Goal: Check status

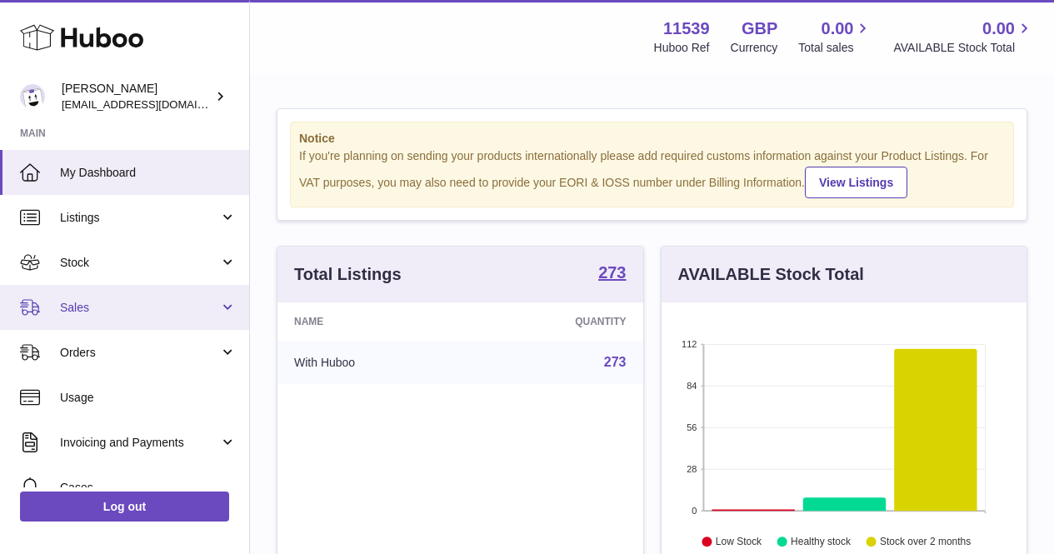
scroll to position [260, 365]
click at [112, 297] on link "Sales" at bounding box center [124, 307] width 249 height 45
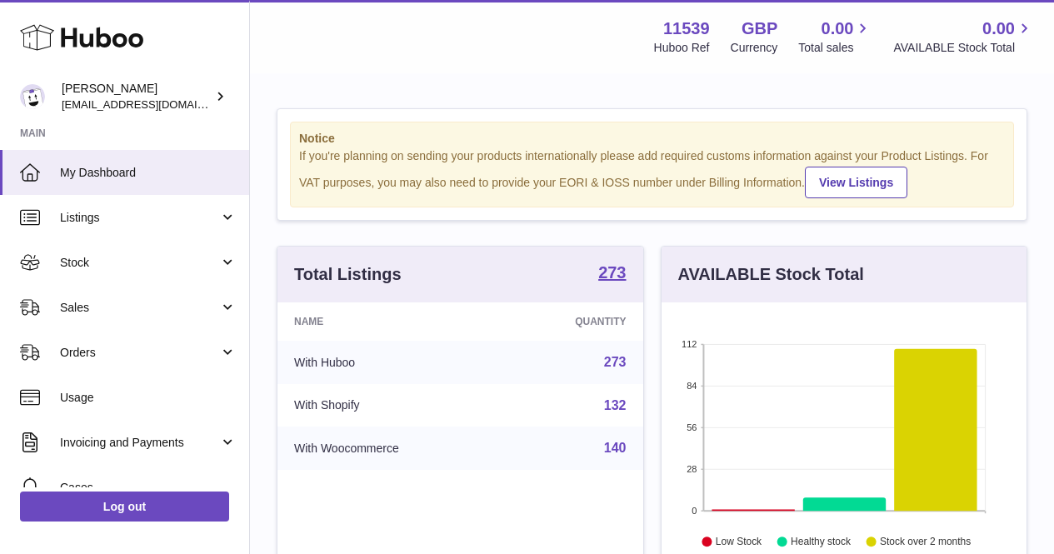
scroll to position [832806, 832700]
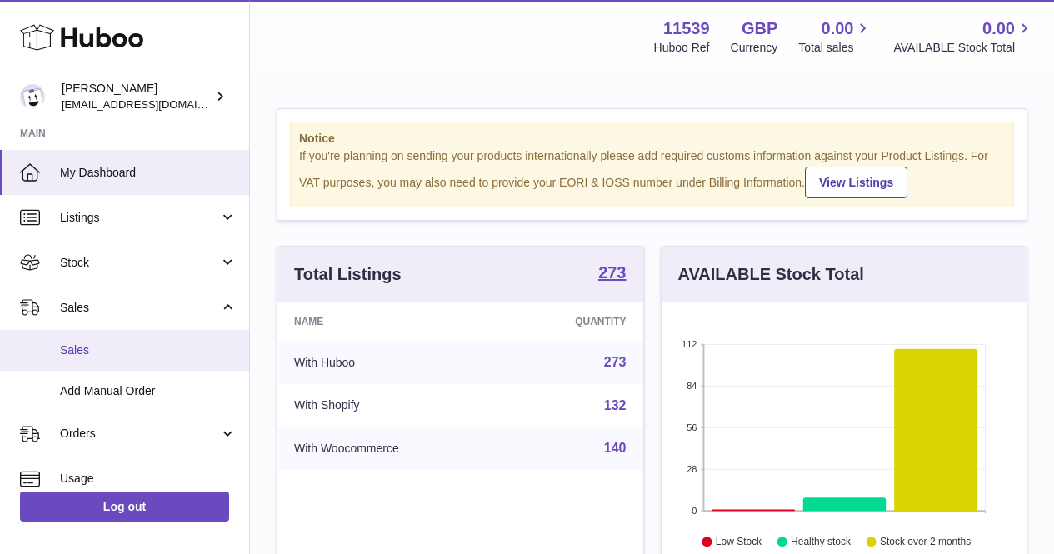
click at [123, 342] on span "Sales" at bounding box center [148, 350] width 177 height 16
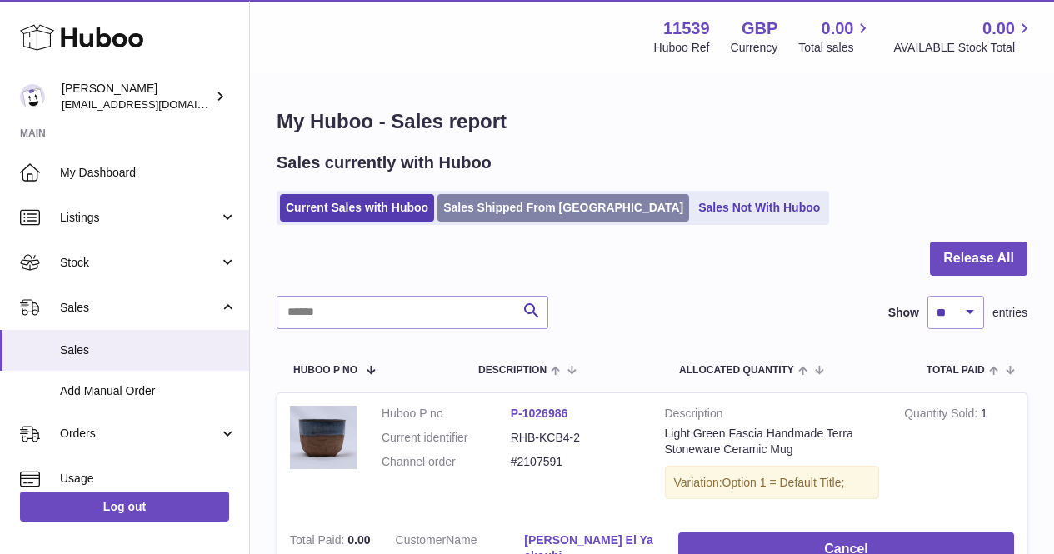
click at [466, 201] on link "Sales Shipped From [GEOGRAPHIC_DATA]" at bounding box center [563, 207] width 252 height 27
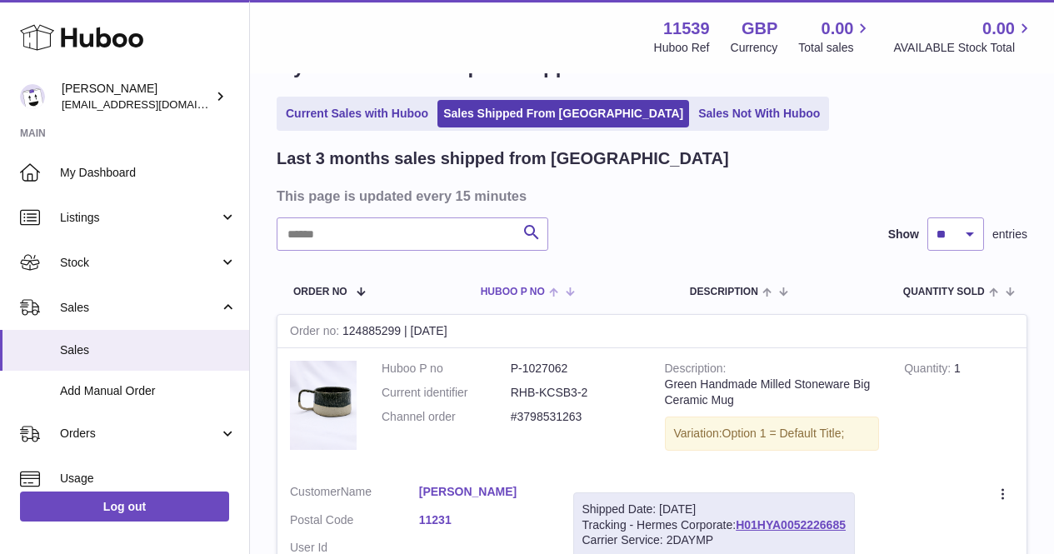
scroll to position [167, 0]
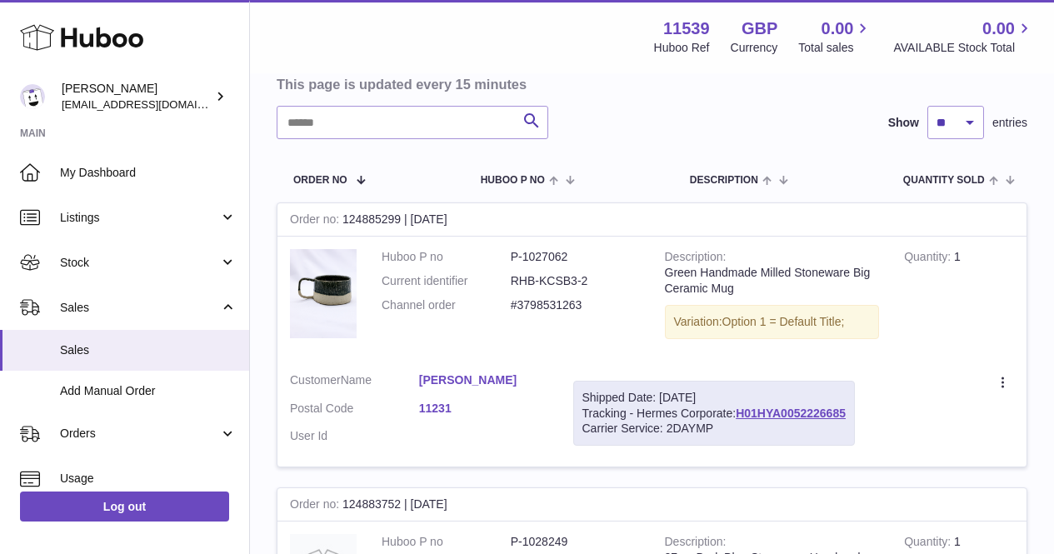
drag, startPoint x: 737, startPoint y: 413, endPoint x: 850, endPoint y: 411, distance: 112.5
click at [850, 411] on div "Shipped Date: [DATE] Tracking - Hermes Corporate: H01HYA0052226685 Carrier Serv…" at bounding box center [714, 414] width 282 height 66
copy link "H01HYA0052226685"
